Goal: Task Accomplishment & Management: Use online tool/utility

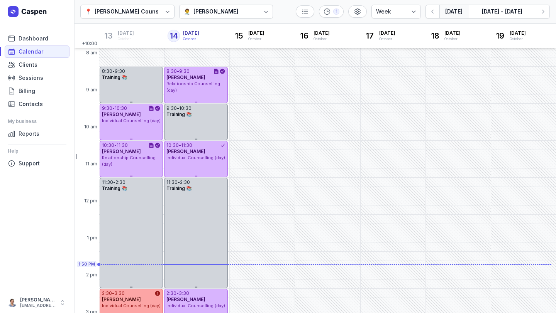
select select "week"
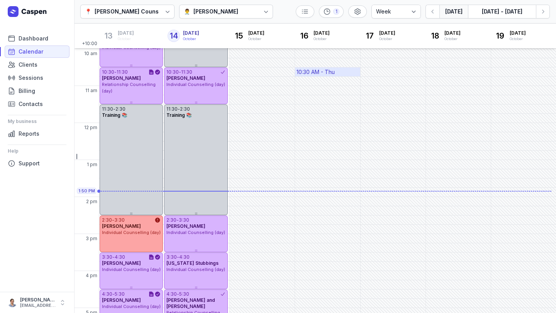
scroll to position [66, 0]
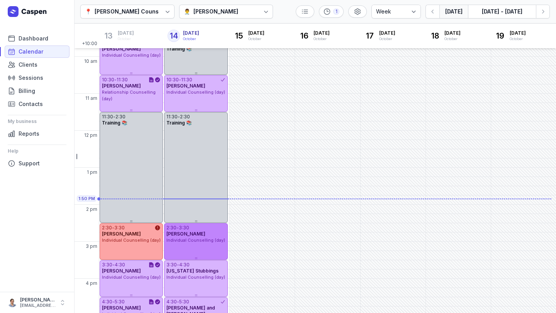
click at [192, 249] on div "2:30 - 3:30 [PERSON_NAME] Individual Counselling (day)" at bounding box center [195, 241] width 63 height 37
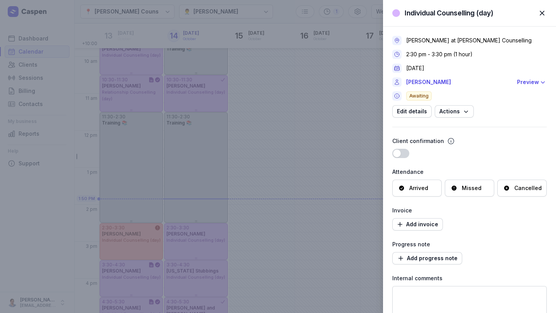
click at [542, 10] on span "button" at bounding box center [541, 13] width 17 height 17
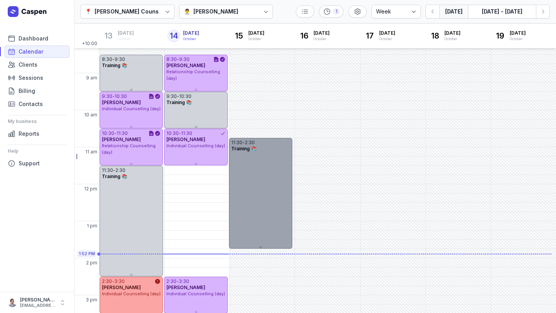
scroll to position [10, 0]
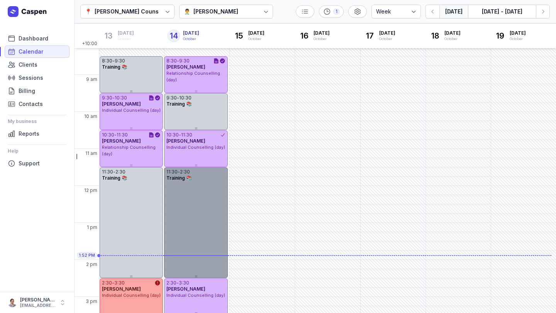
drag, startPoint x: 261, startPoint y: 157, endPoint x: 218, endPoint y: 189, distance: 53.6
click at [218, 189] on div "11:30 - 2:30 Training 📚" at bounding box center [195, 222] width 63 height 111
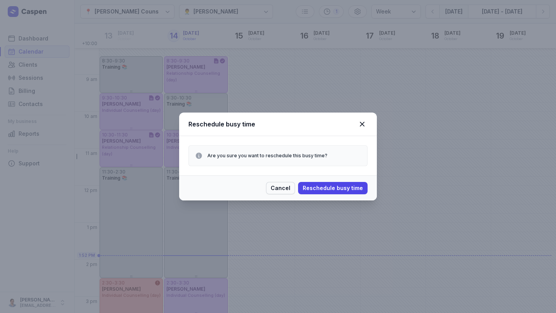
click at [283, 188] on span "Cancel" at bounding box center [280, 188] width 20 height 9
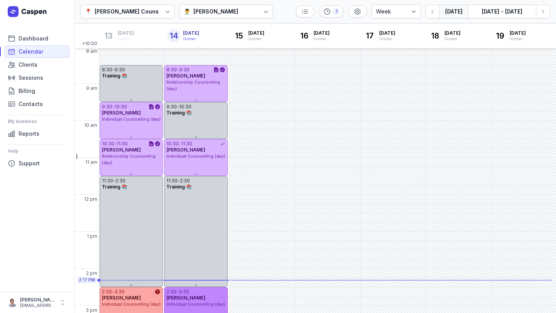
scroll to position [0, 0]
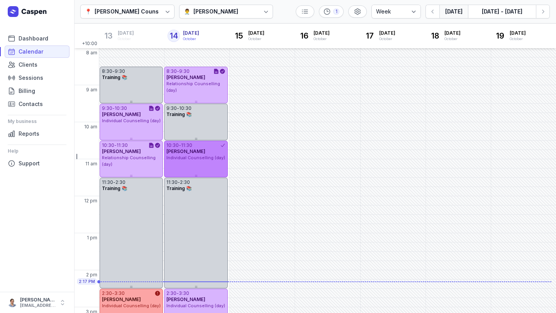
click at [201, 158] on span "Individual Counselling (day)" at bounding box center [195, 157] width 59 height 5
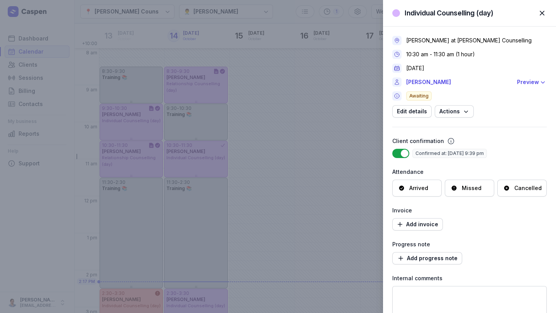
click at [411, 198] on div "[PERSON_NAME] at [PERSON_NAME] Counselling 10:30 am - 11:30 am (1 hour) [DATE] …" at bounding box center [469, 181] width 154 height 309
click at [413, 191] on div "Arrived" at bounding box center [418, 188] width 19 height 8
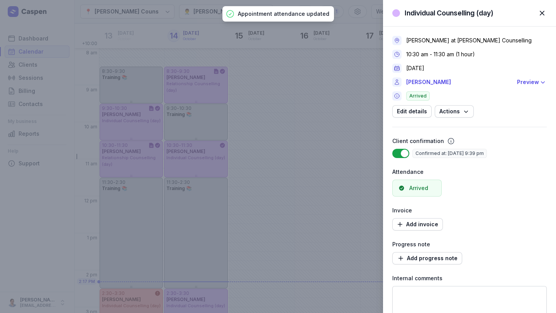
click at [419, 265] on div "[PERSON_NAME] at [PERSON_NAME] Counselling 10:30 am - 11:30 am (1 hour) [DATE] …" at bounding box center [469, 181] width 154 height 309
click at [420, 262] on span "Add progress note" at bounding box center [427, 258] width 61 height 9
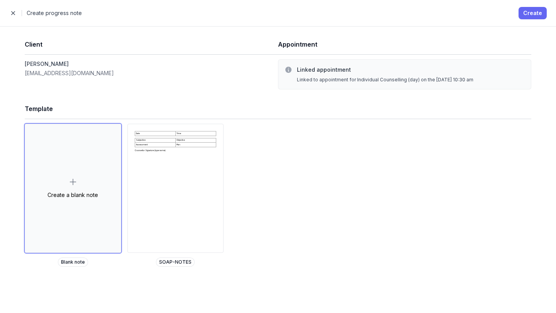
click at [536, 15] on span "Create" at bounding box center [532, 12] width 19 height 9
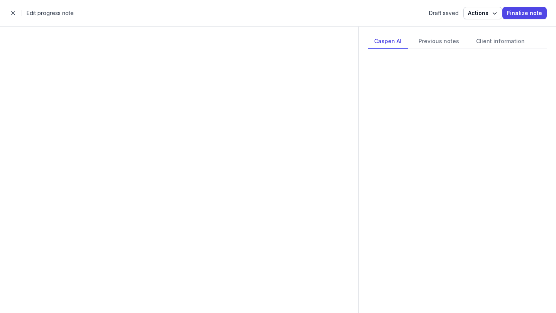
select select
select select "***"
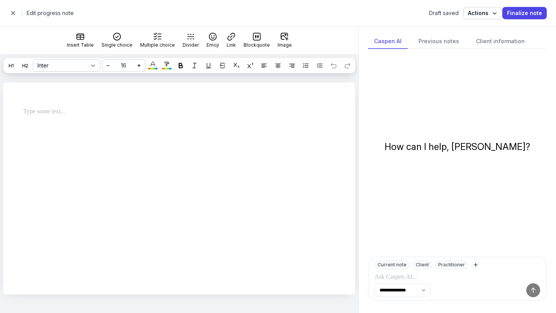
click at [291, 137] on div at bounding box center [179, 115] width 352 height 65
click at [173, 145] on div at bounding box center [179, 115] width 352 height 65
click at [51, 111] on p at bounding box center [176, 111] width 307 height 9
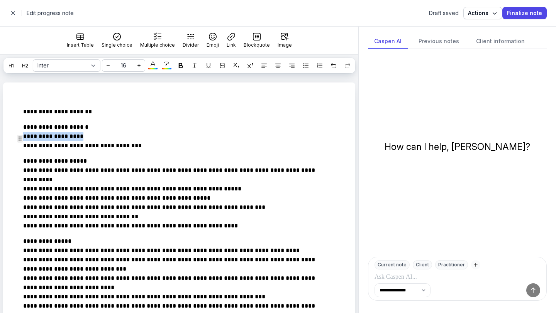
drag, startPoint x: 93, startPoint y: 145, endPoint x: 19, endPoint y: 147, distance: 74.9
click at [12, 14] on span "button" at bounding box center [12, 12] width 15 height 15
select select "week"
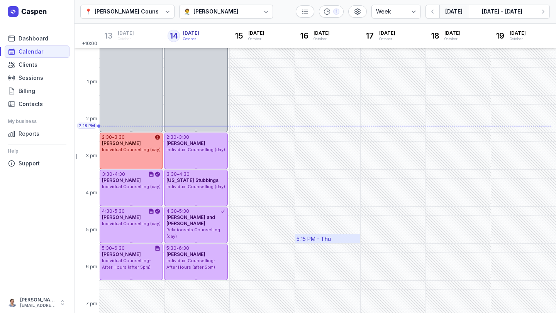
scroll to position [179, 0]
